Goal: Check status: Check status

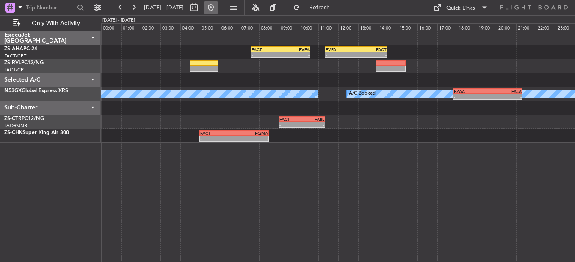
click at [218, 7] on button at bounding box center [211, 8] width 14 height 14
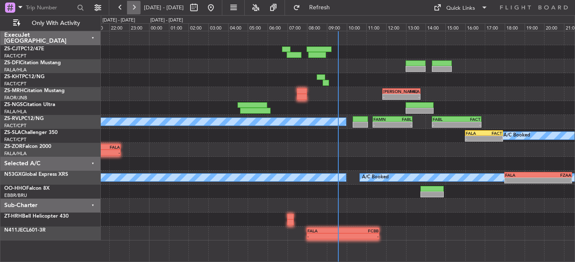
click at [137, 10] on button at bounding box center [134, 8] width 14 height 14
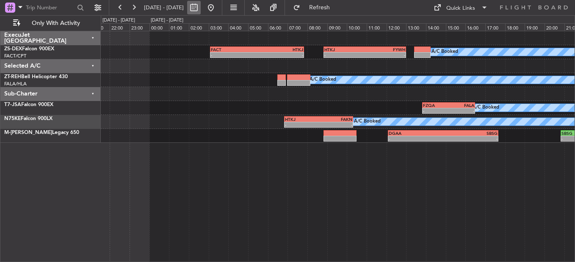
click at [201, 7] on button at bounding box center [194, 8] width 14 height 14
select select "8"
select select "2025"
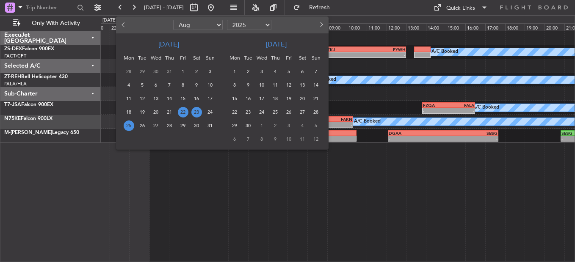
click at [131, 127] on span "25" at bounding box center [129, 126] width 11 height 11
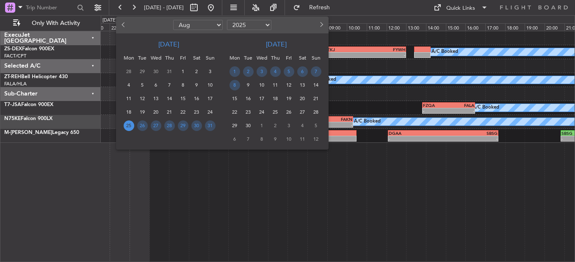
click at [131, 127] on span "25" at bounding box center [129, 126] width 11 height 11
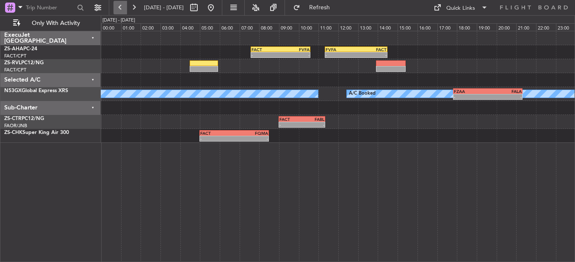
click at [121, 9] on button at bounding box center [120, 8] width 14 height 14
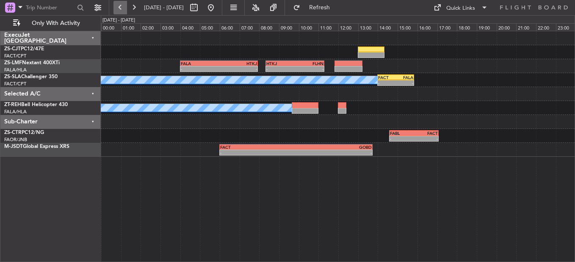
click at [122, 6] on button at bounding box center [120, 8] width 14 height 14
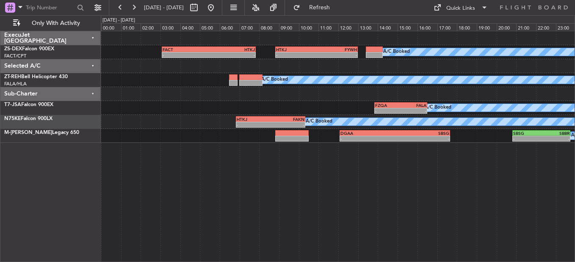
click at [64, 211] on div "ExecuJet South Africa ZS-DEX Falcon 900EX FACT/CPT Cape Town Intl. Selected A/C…" at bounding box center [50, 147] width 100 height 232
click at [122, 8] on button at bounding box center [120, 8] width 14 height 14
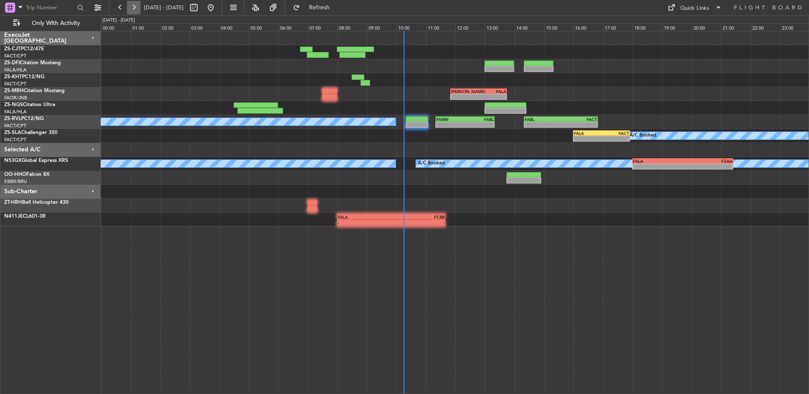
click at [135, 9] on button at bounding box center [134, 8] width 14 height 14
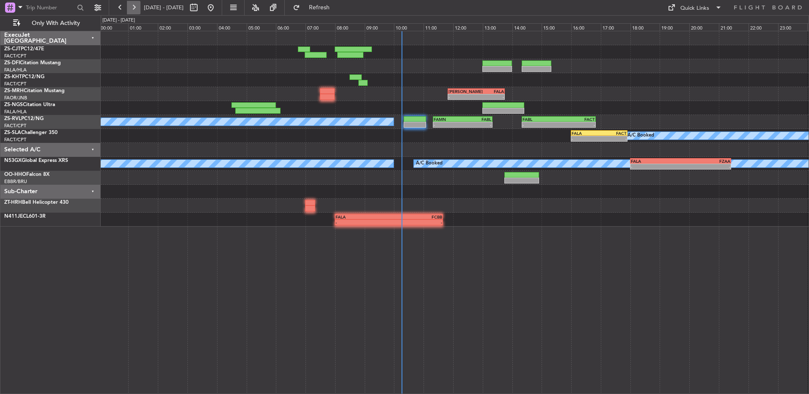
click at [135, 9] on button at bounding box center [134, 8] width 14 height 14
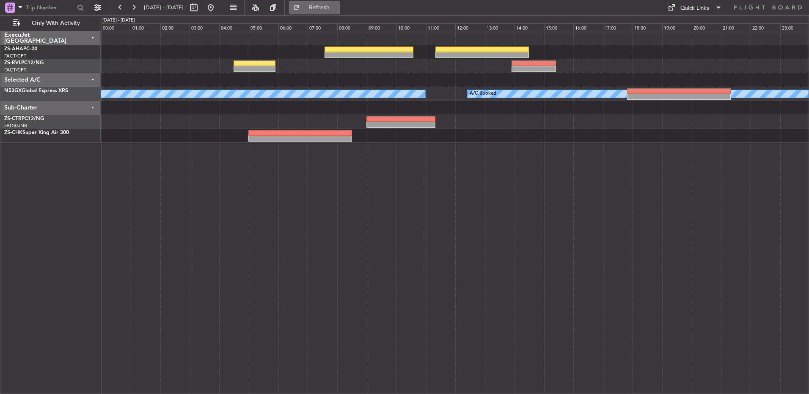
click at [337, 9] on span "Refresh" at bounding box center [320, 8] width 36 height 6
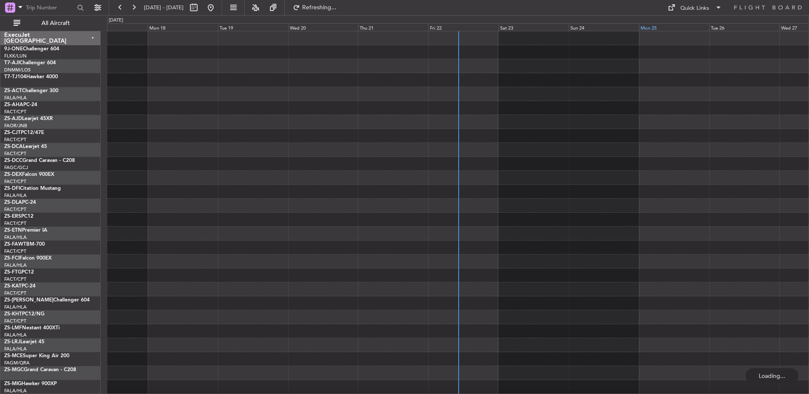
click at [648, 29] on div "Mon 25" at bounding box center [674, 27] width 70 height 8
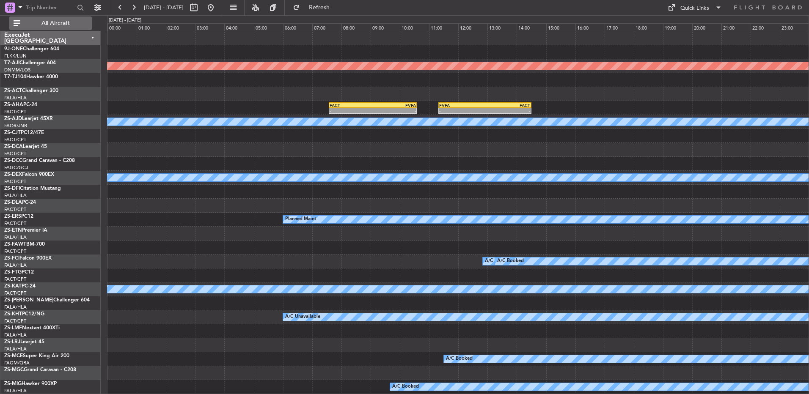
click at [70, 23] on span "All Aircraft" at bounding box center [55, 23] width 67 height 6
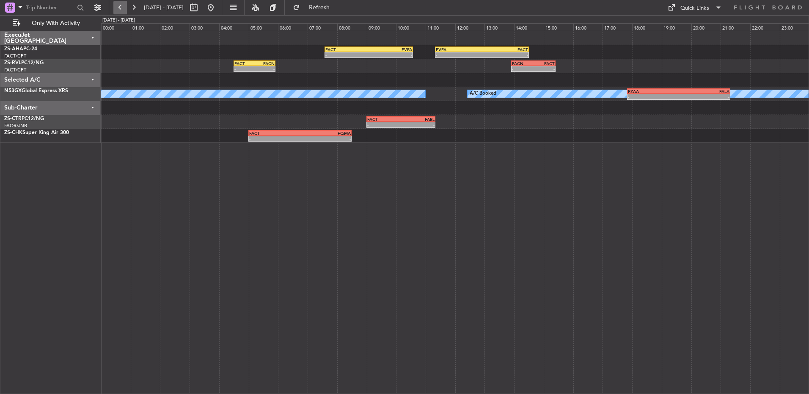
click at [122, 8] on button at bounding box center [120, 8] width 14 height 14
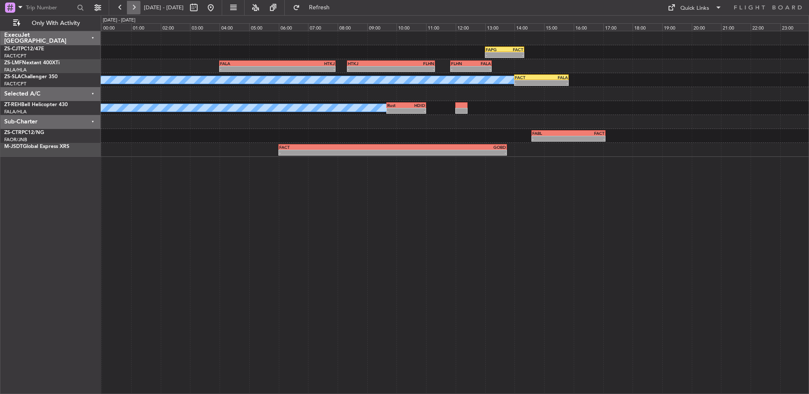
click at [137, 6] on button at bounding box center [134, 8] width 14 height 14
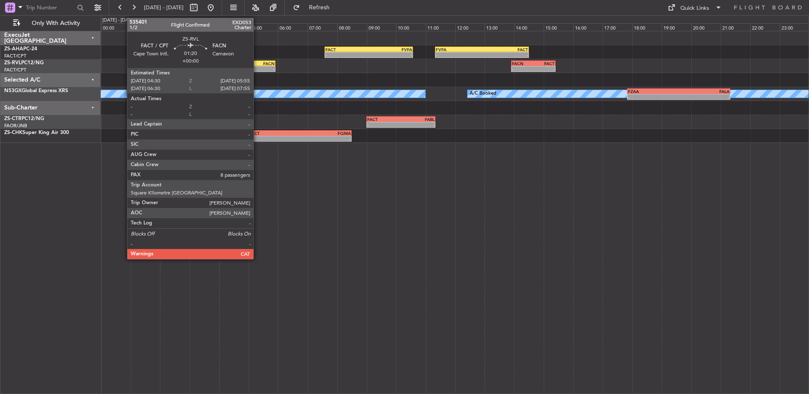
click at [257, 67] on div "-" at bounding box center [264, 68] width 20 height 5
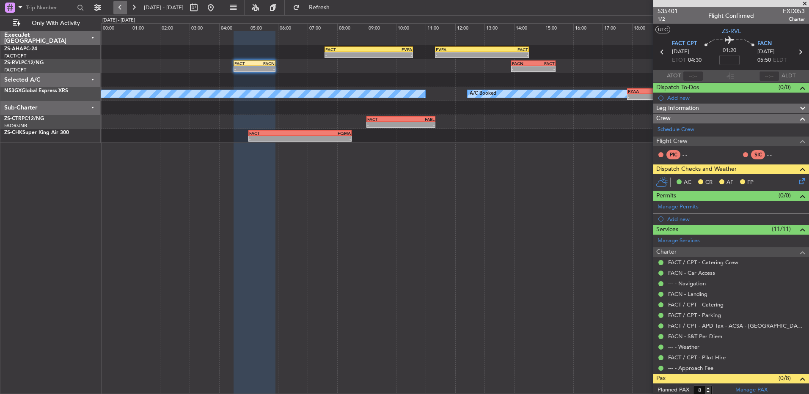
click at [123, 6] on button at bounding box center [120, 8] width 14 height 14
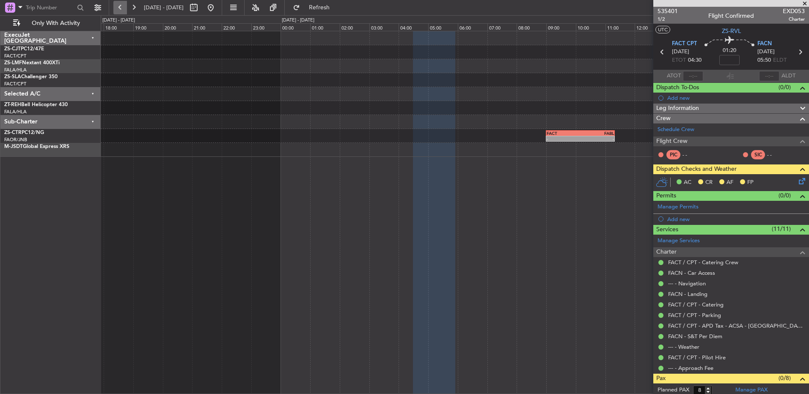
click at [123, 6] on button at bounding box center [120, 8] width 14 height 14
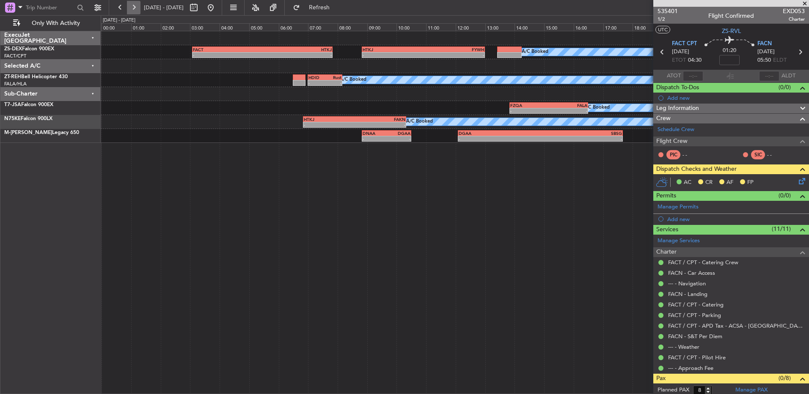
click at [135, 14] on button at bounding box center [134, 8] width 14 height 14
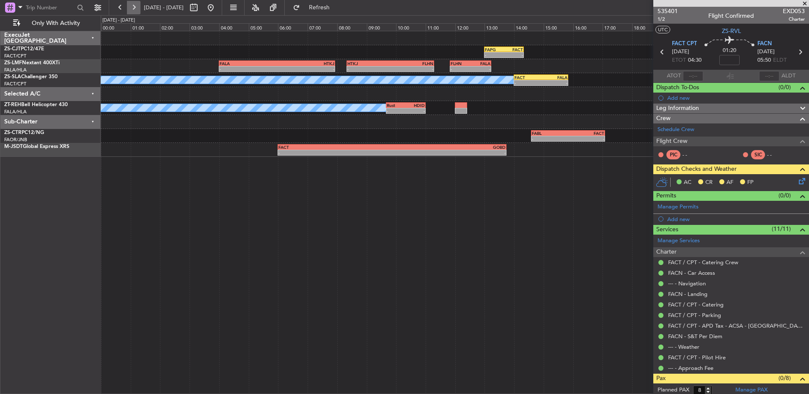
click at [135, 14] on button at bounding box center [134, 8] width 14 height 14
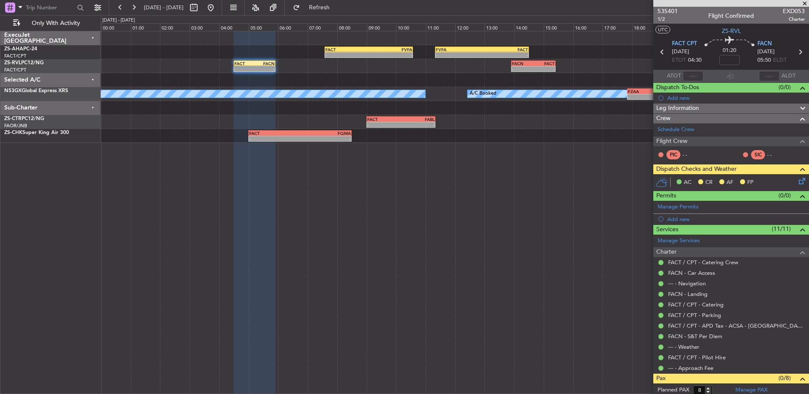
click at [797, 183] on icon at bounding box center [800, 179] width 7 height 7
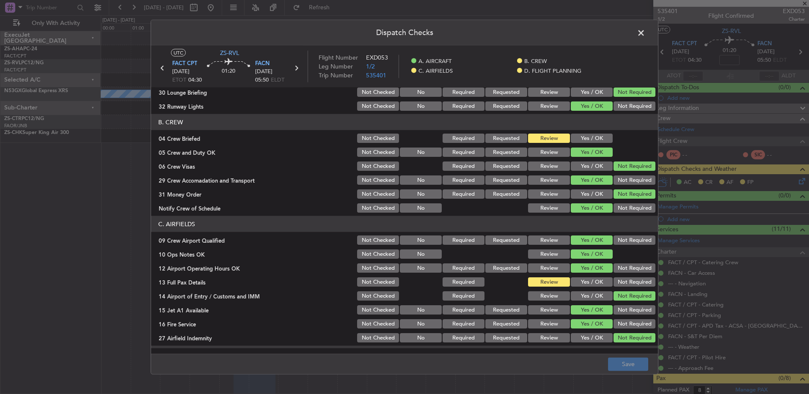
scroll to position [119, 0]
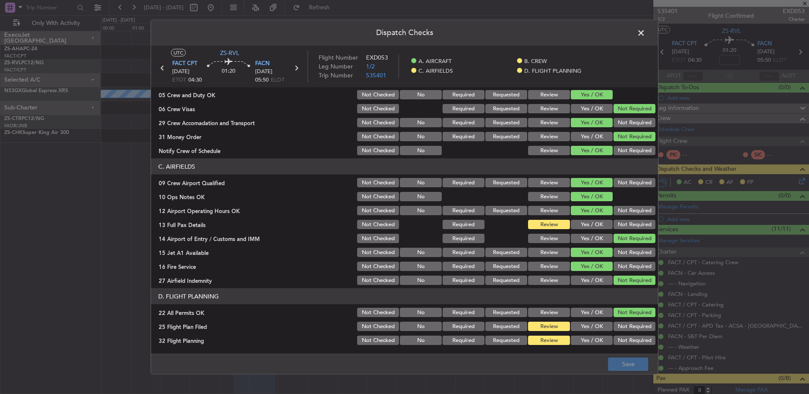
click at [645, 28] on span at bounding box center [645, 35] width 0 height 17
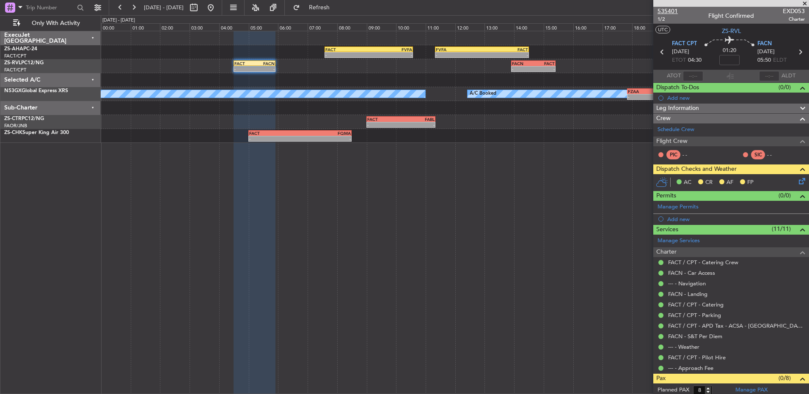
click at [663, 9] on span "535401" at bounding box center [668, 11] width 20 height 9
click at [137, 6] on button at bounding box center [134, 8] width 14 height 14
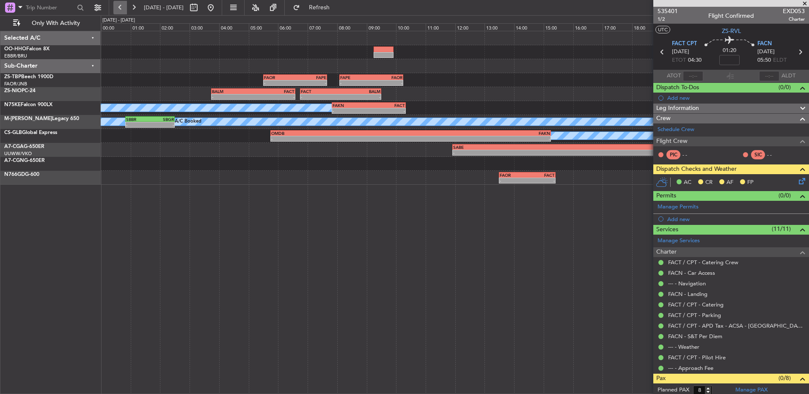
click at [115, 10] on button at bounding box center [120, 8] width 14 height 14
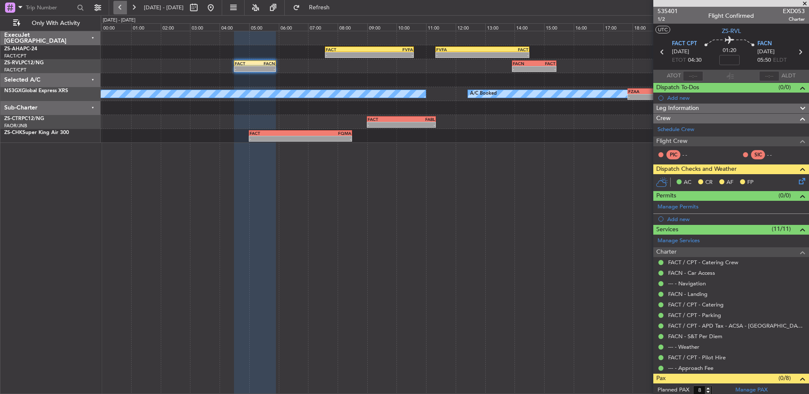
click at [122, 10] on button at bounding box center [120, 8] width 14 height 14
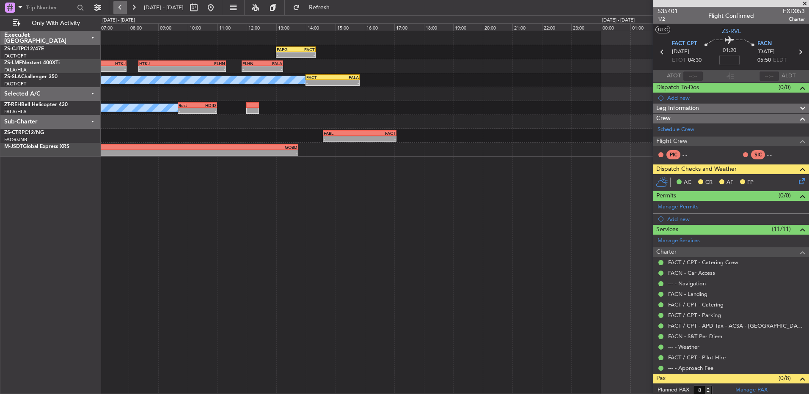
click at [122, 10] on button at bounding box center [120, 8] width 14 height 14
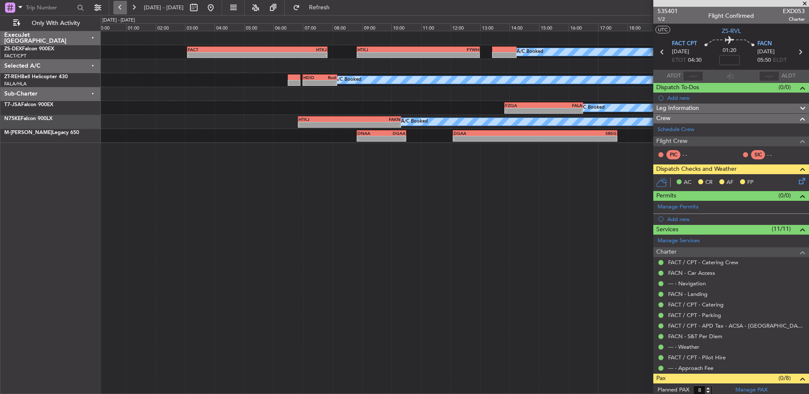
click at [122, 10] on button at bounding box center [120, 8] width 14 height 14
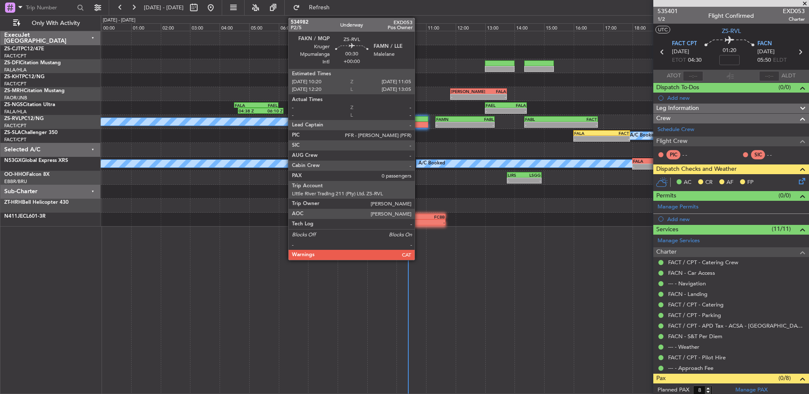
click at [419, 121] on div at bounding box center [417, 119] width 22 height 6
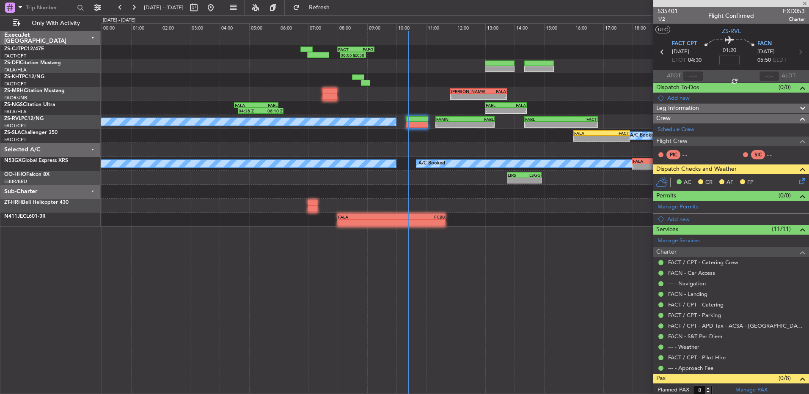
type input "0"
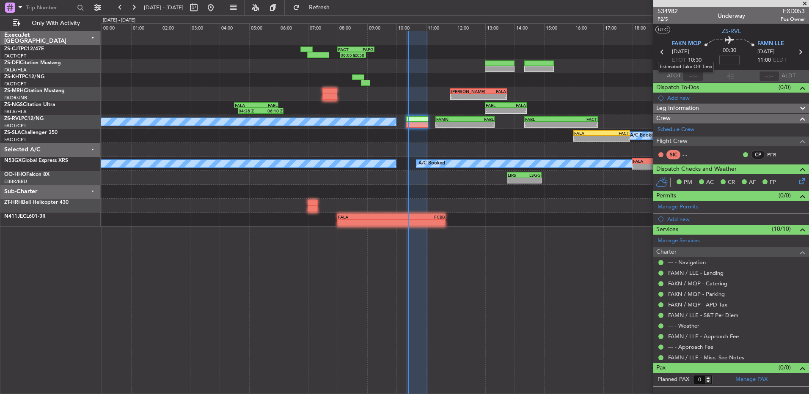
click at [700, 74] on mat-tooltip-component "Estimated Take-Off Time" at bounding box center [686, 67] width 68 height 22
click at [694, 77] on input "text" at bounding box center [693, 76] width 20 height 10
type input "10:21"
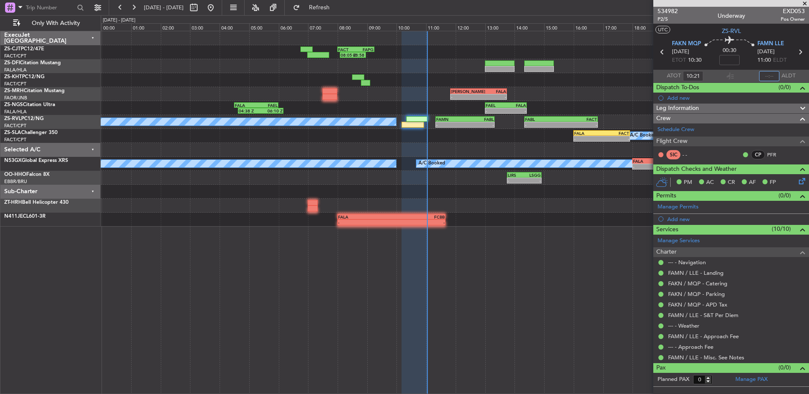
click at [772, 72] on input "text" at bounding box center [769, 76] width 20 height 10
type input "10:27"
click at [133, 8] on button at bounding box center [134, 8] width 14 height 14
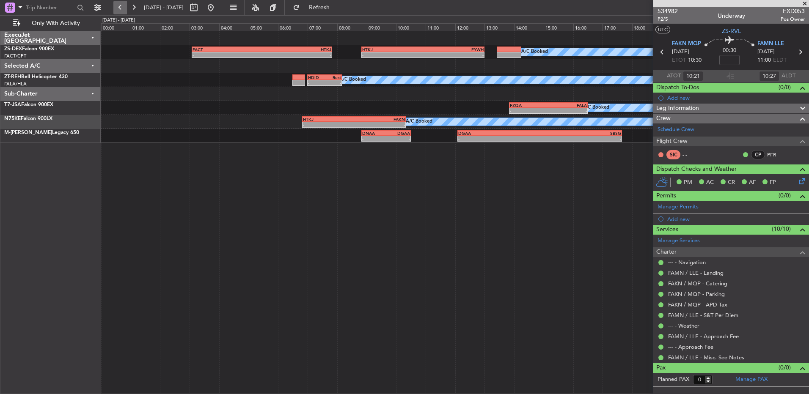
click at [121, 14] on button at bounding box center [120, 8] width 14 height 14
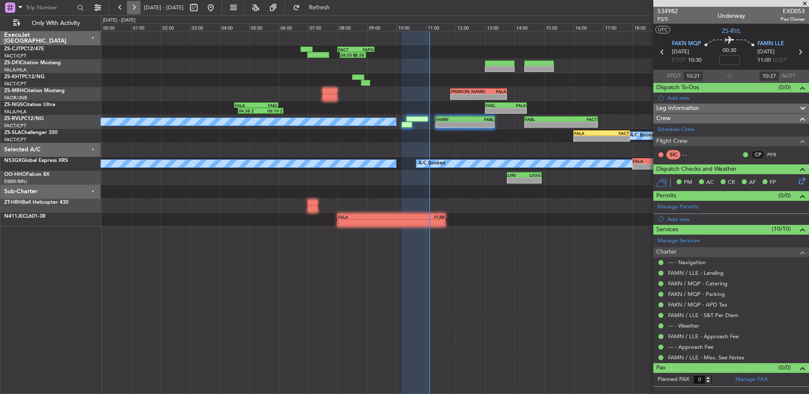
click at [129, 8] on button at bounding box center [134, 8] width 14 height 14
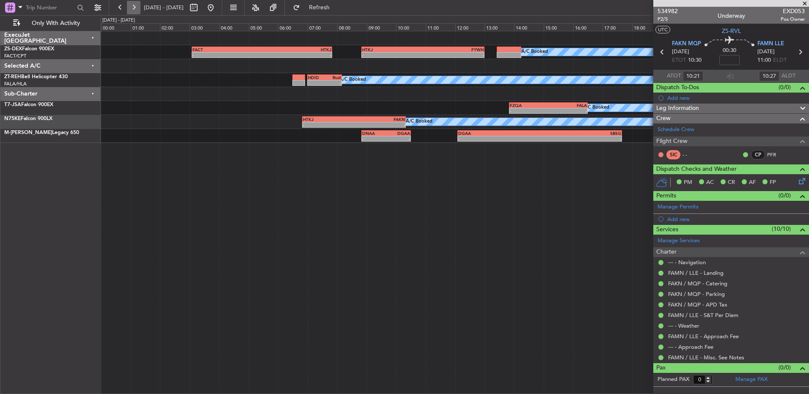
click at [134, 8] on button at bounding box center [134, 8] width 14 height 14
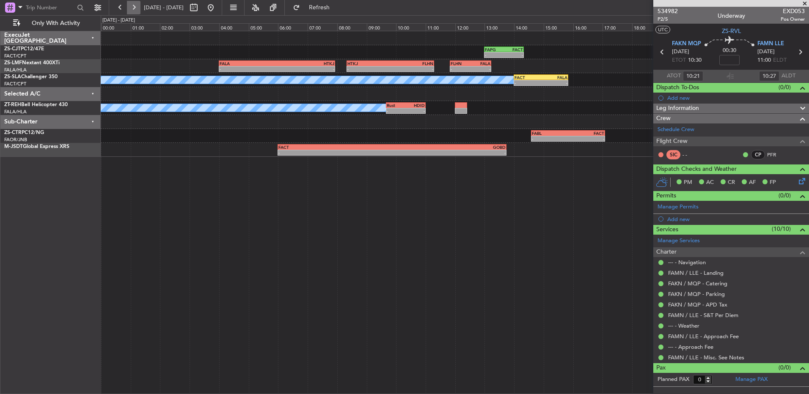
click at [137, 9] on button at bounding box center [134, 8] width 14 height 14
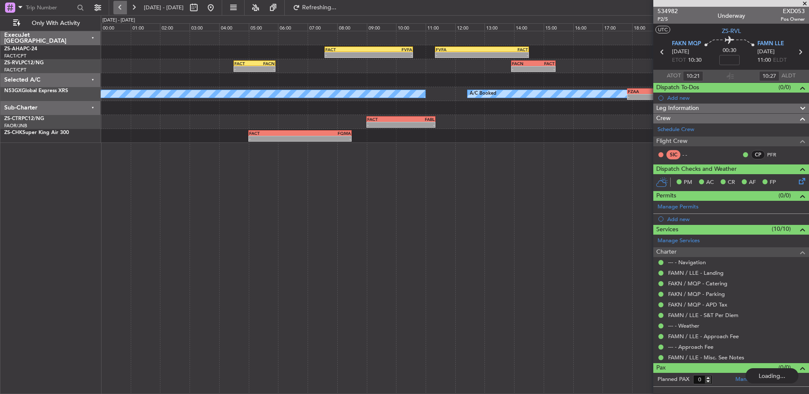
click at [120, 6] on button at bounding box center [120, 8] width 14 height 14
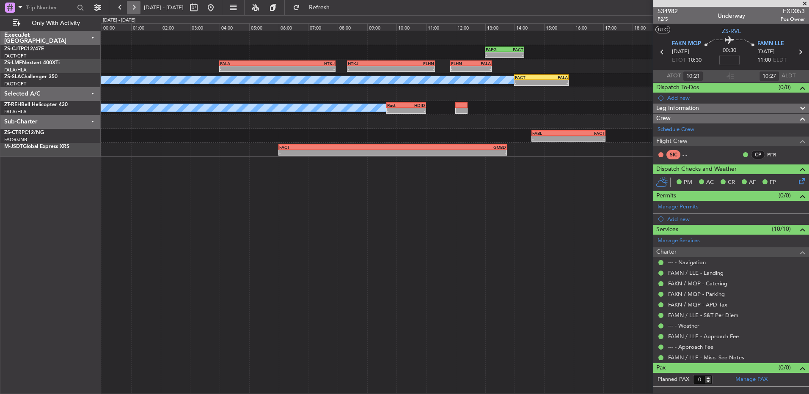
click at [129, 9] on button at bounding box center [134, 8] width 14 height 14
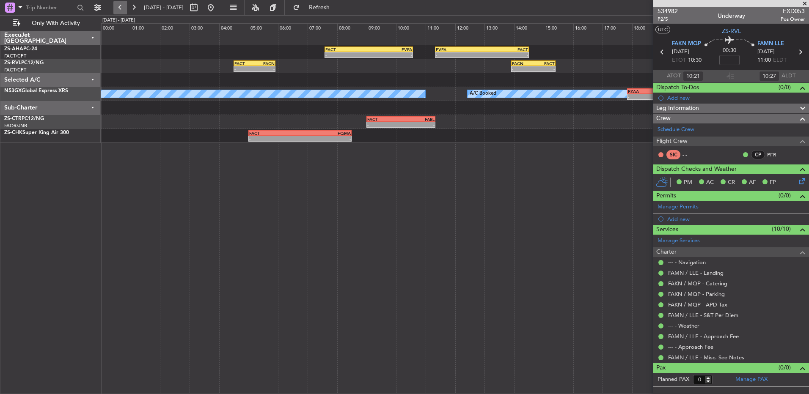
click at [121, 8] on button at bounding box center [120, 8] width 14 height 14
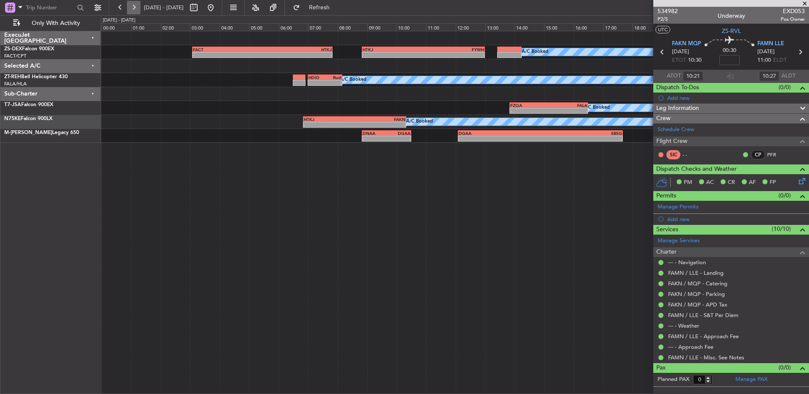
click at [140, 10] on button at bounding box center [134, 8] width 14 height 14
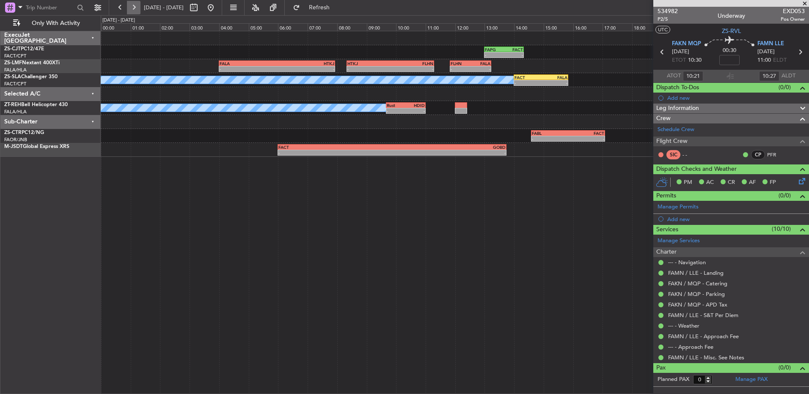
click at [139, 10] on button at bounding box center [134, 8] width 14 height 14
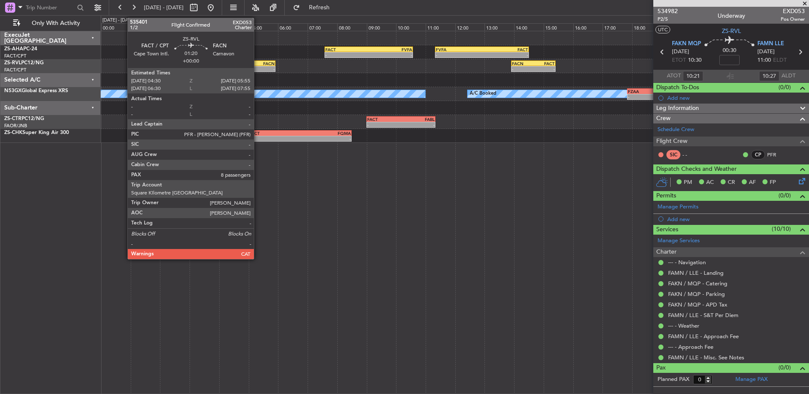
click at [258, 69] on div "-" at bounding box center [264, 68] width 20 height 5
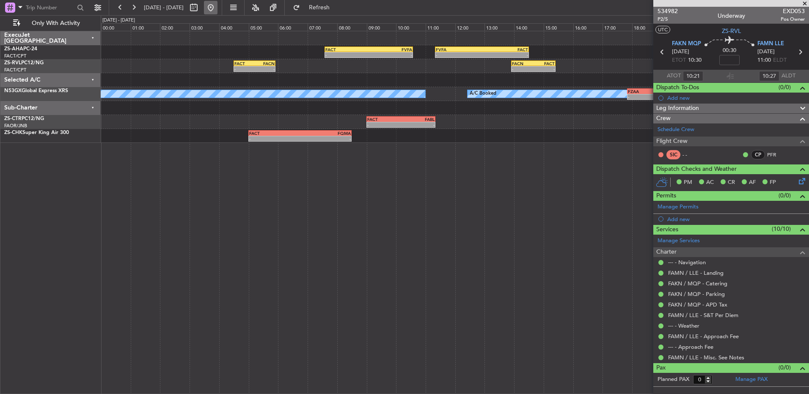
click at [218, 9] on button at bounding box center [211, 8] width 14 height 14
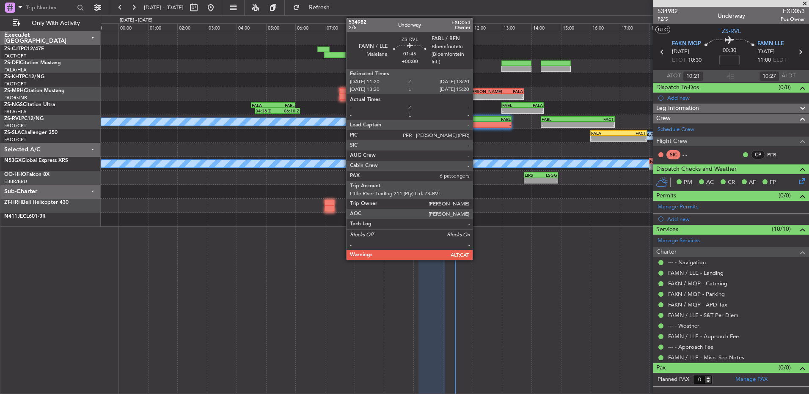
click at [477, 121] on div "FAMN" at bounding box center [467, 119] width 29 height 5
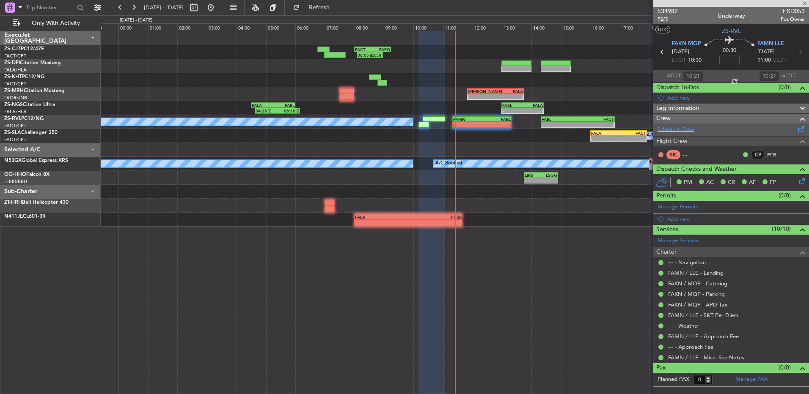
type input "6"
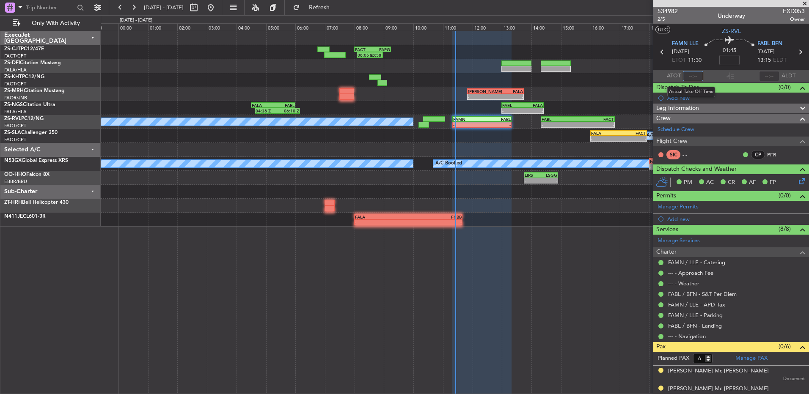
click at [692, 80] on input "text" at bounding box center [693, 76] width 20 height 10
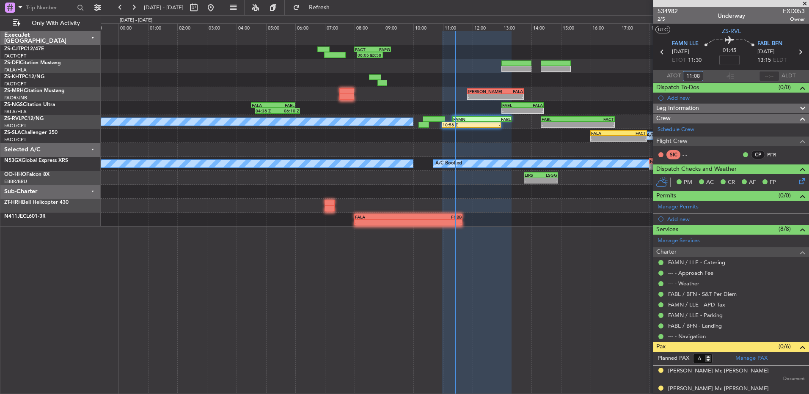
type input "11:08"
click at [133, 8] on button at bounding box center [134, 8] width 14 height 14
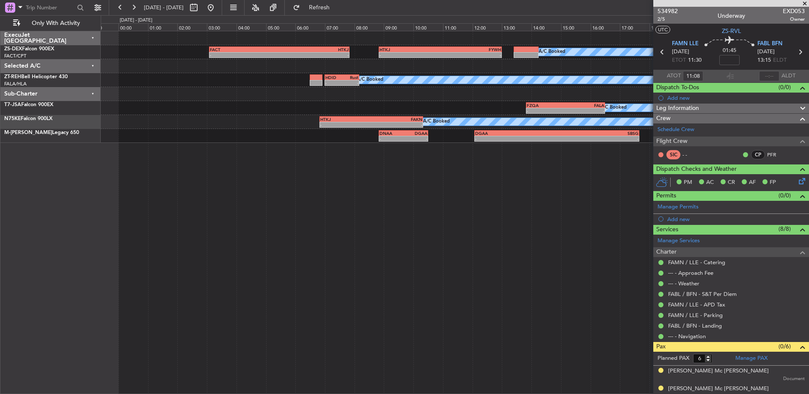
click at [187, 7] on span "[DATE] - [DATE]" at bounding box center [164, 8] width 47 height 14
click at [201, 7] on button at bounding box center [194, 8] width 14 height 14
select select "8"
select select "2025"
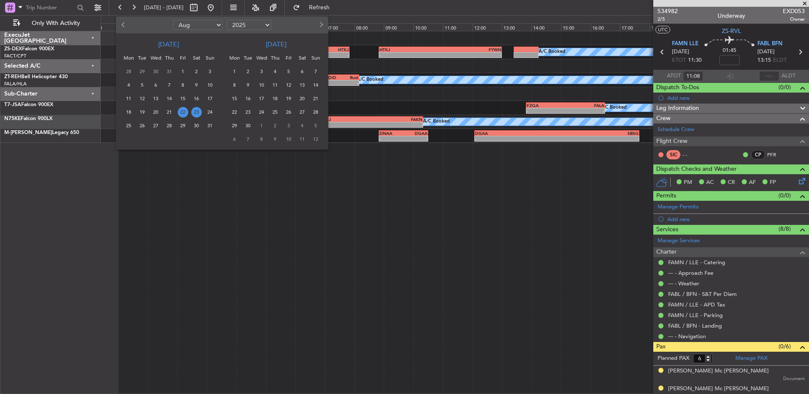
click at [139, 124] on span "26" at bounding box center [142, 126] width 11 height 11
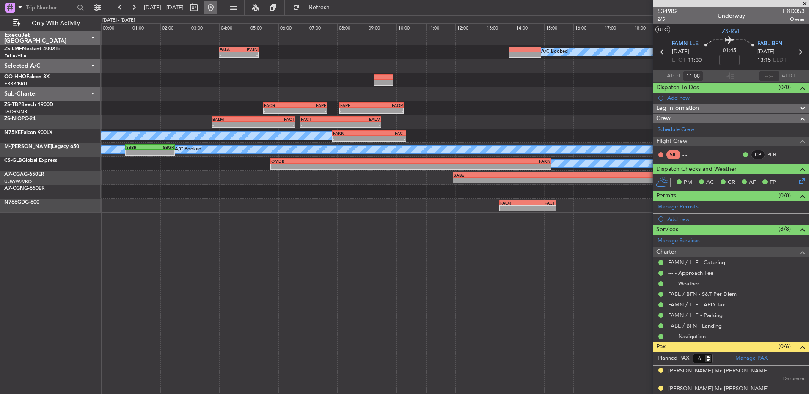
click at [218, 8] on button at bounding box center [211, 8] width 14 height 14
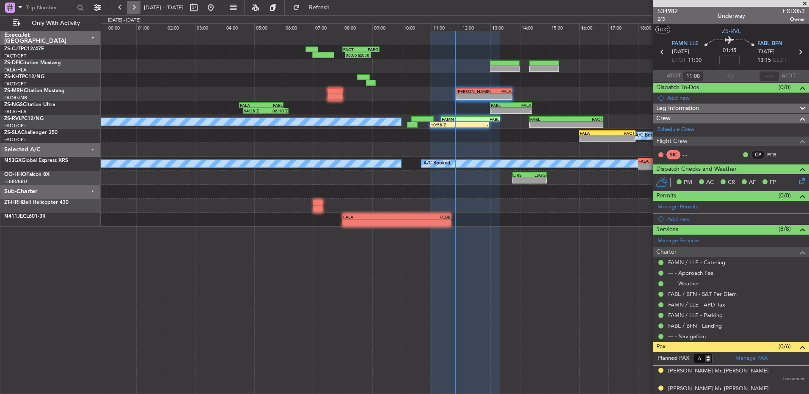
click at [133, 9] on button at bounding box center [134, 8] width 14 height 14
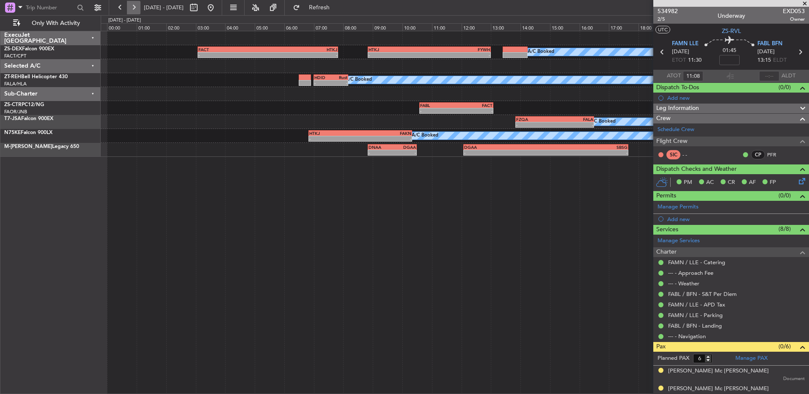
click at [134, 1] on button at bounding box center [134, 8] width 14 height 14
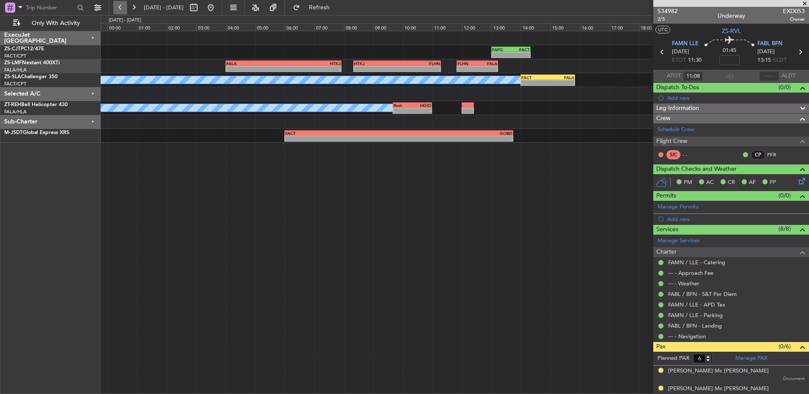
click at [120, 10] on button at bounding box center [120, 8] width 14 height 14
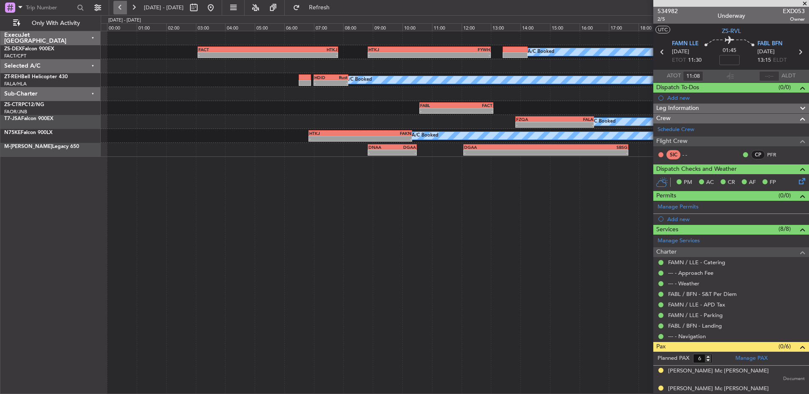
click at [120, 10] on button at bounding box center [120, 8] width 14 height 14
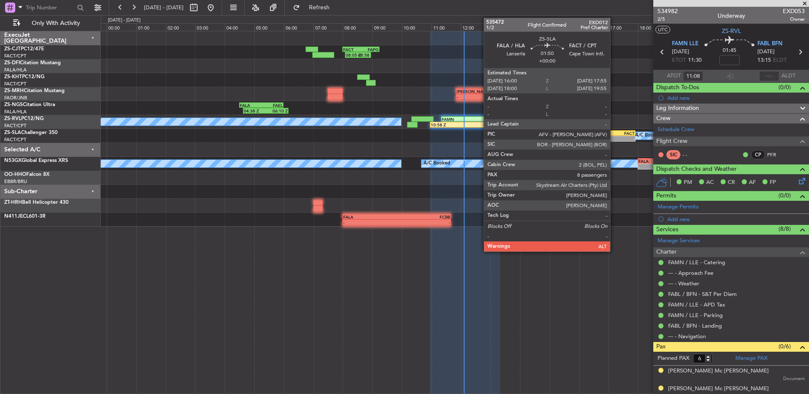
click at [614, 134] on div "FACT" at bounding box center [621, 133] width 28 height 5
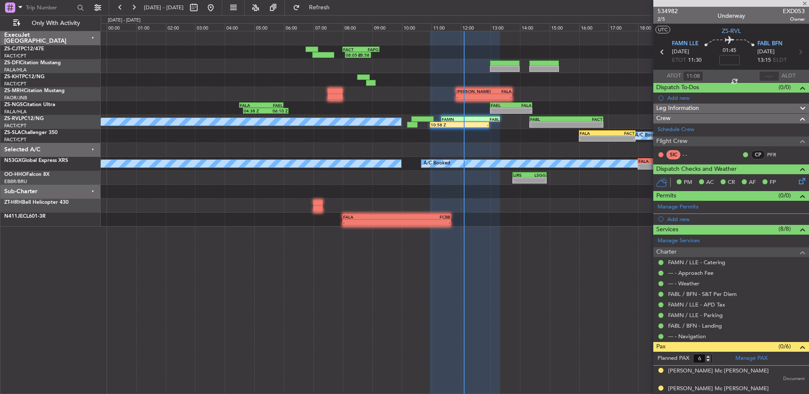
type input "8"
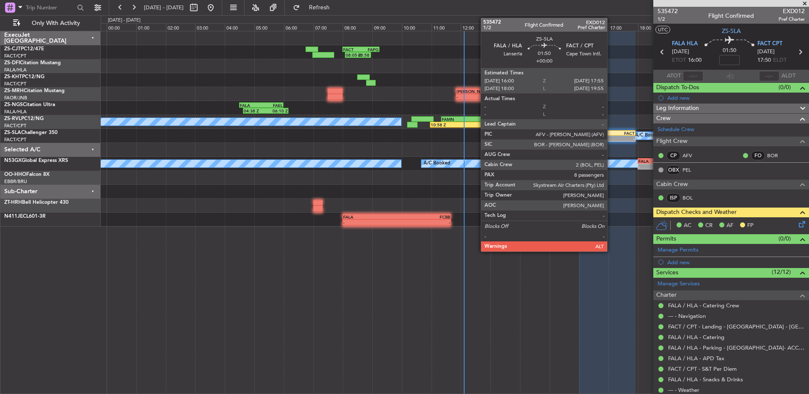
click at [611, 136] on div "-" at bounding box center [621, 138] width 28 height 5
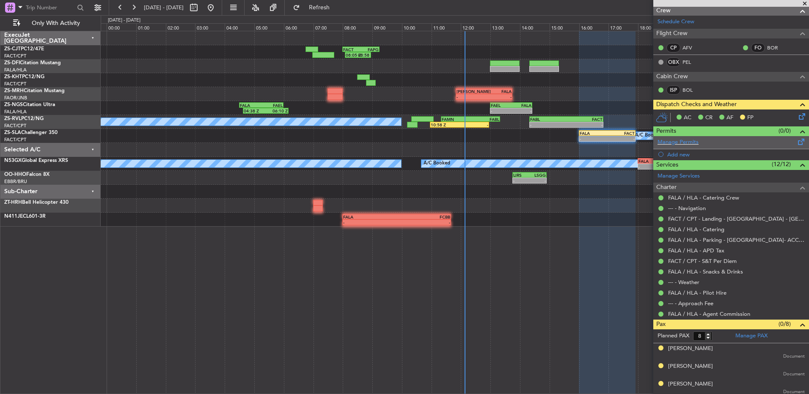
scroll to position [0, 0]
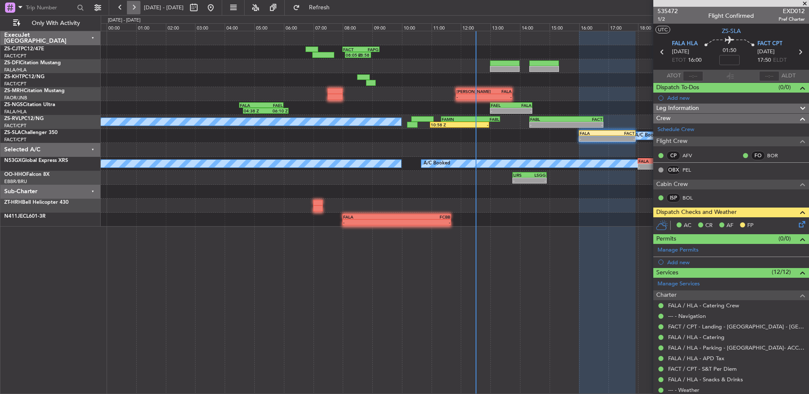
click at [133, 8] on button at bounding box center [134, 8] width 14 height 14
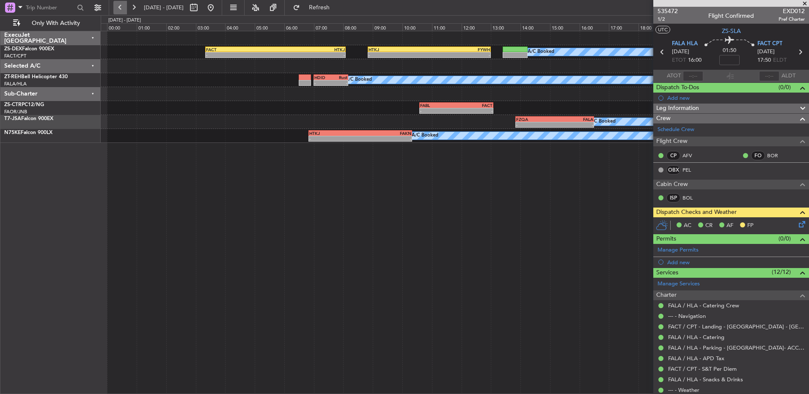
click at [121, 6] on button at bounding box center [120, 8] width 14 height 14
